Goal: Entertainment & Leisure: Browse casually

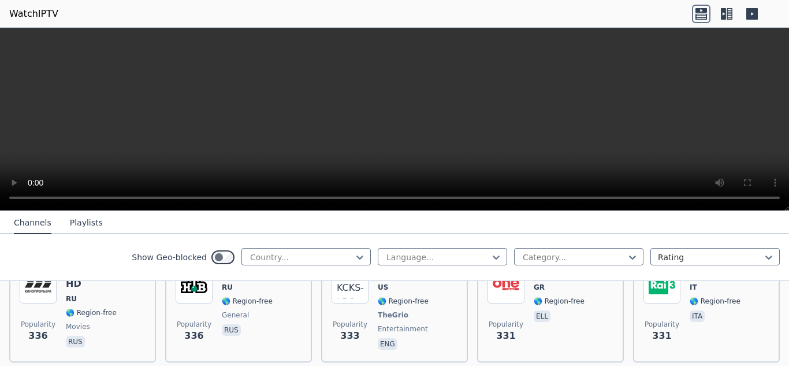
scroll to position [5638, 0]
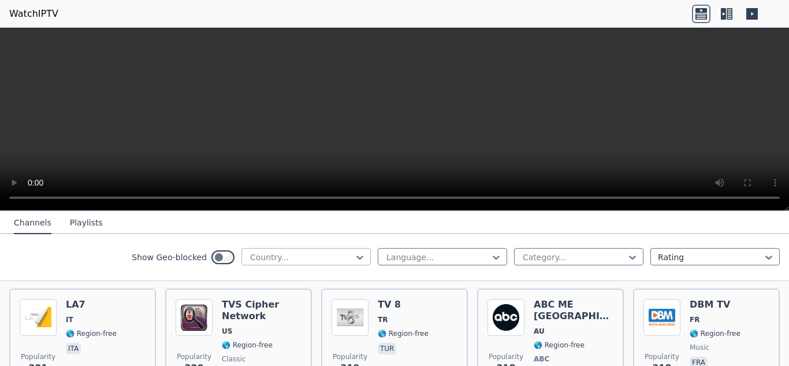
click at [341, 256] on div at bounding box center [301, 257] width 105 height 12
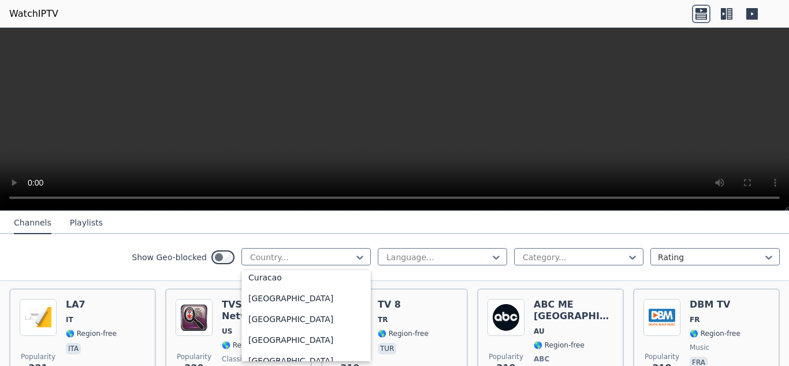
scroll to position [882, 0]
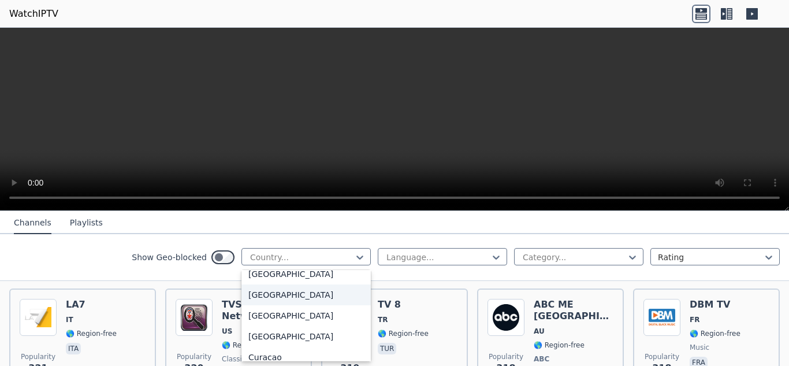
click at [246, 292] on div "[GEOGRAPHIC_DATA]" at bounding box center [305, 294] width 129 height 21
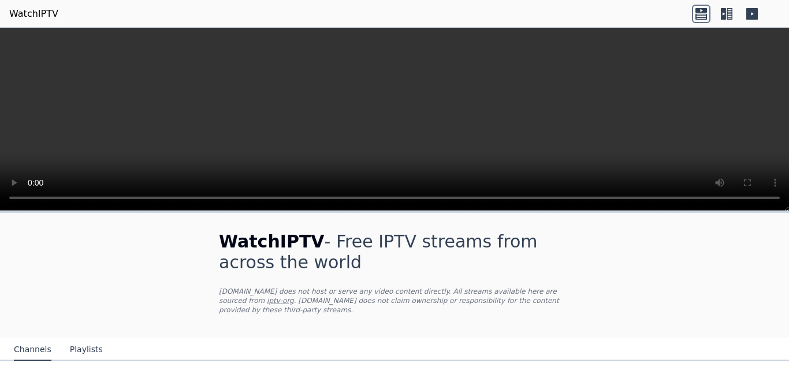
drag, startPoint x: 579, startPoint y: 240, endPoint x: 578, endPoint y: 246, distance: 5.9
click at [578, 246] on div "WatchIPTV - Free IPTV streams from across the world [DOMAIN_NAME] does not host…" at bounding box center [394, 275] width 388 height 125
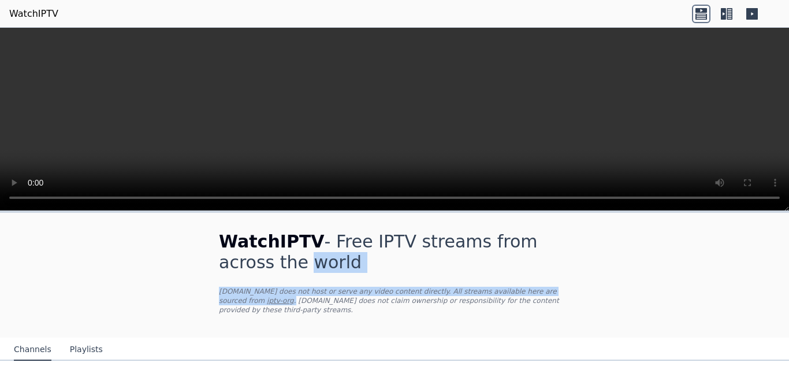
drag, startPoint x: 575, startPoint y: 246, endPoint x: 558, endPoint y: 291, distance: 48.1
click at [558, 291] on div "WatchIPTV - Free IPTV streams from across the world [DOMAIN_NAME] does not host…" at bounding box center [394, 275] width 388 height 125
click at [558, 291] on p "[DOMAIN_NAME] does not host or serve any video content directly. All streams av…" at bounding box center [394, 300] width 351 height 28
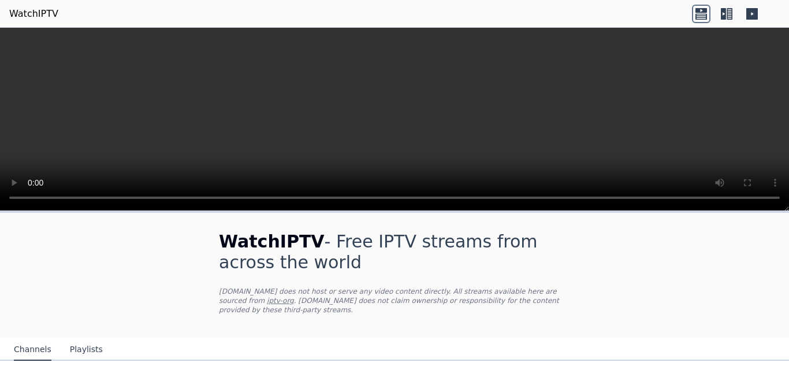
drag, startPoint x: 575, startPoint y: 144, endPoint x: 565, endPoint y: 328, distance: 184.5
click at [565, 328] on div "WatchIPTV - Free IPTV streams from across the world [DOMAIN_NAME] does not host…" at bounding box center [394, 197] width 789 height 338
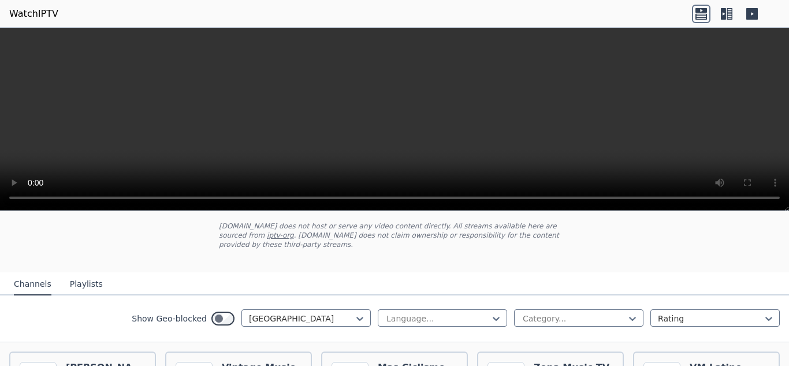
scroll to position [59, 0]
